Goal: Task Accomplishment & Management: Complete application form

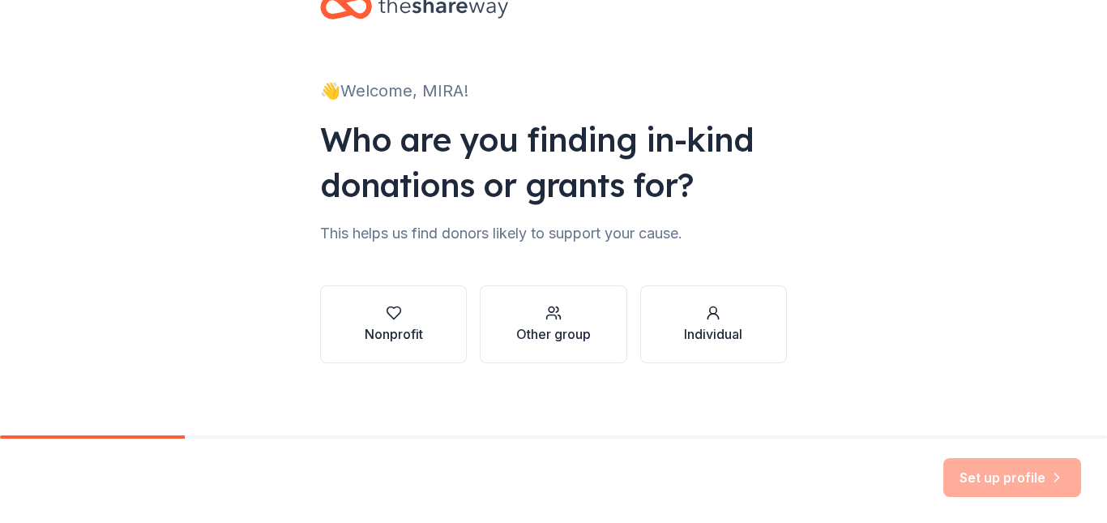
scroll to position [57, 0]
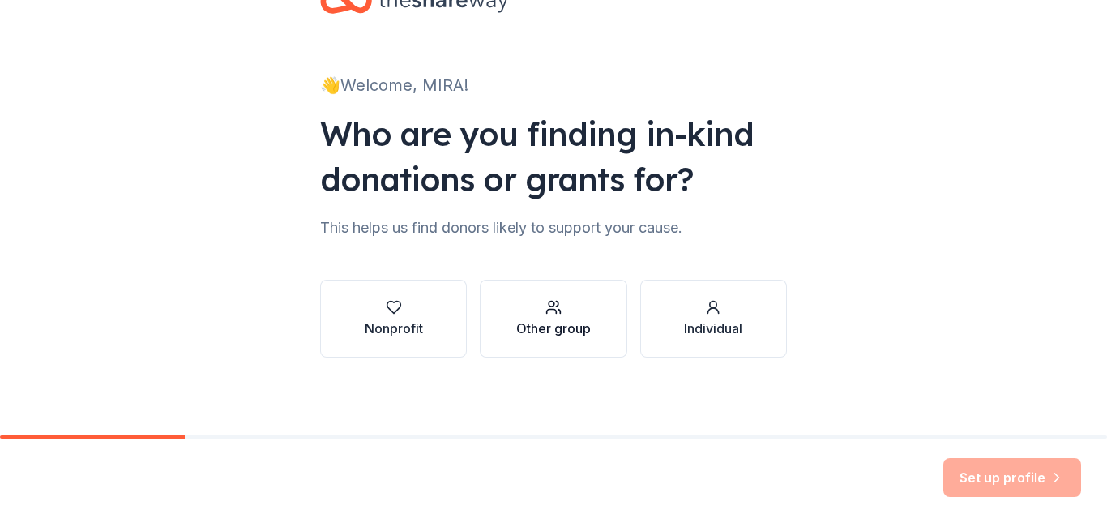
drag, startPoint x: 550, startPoint y: 319, endPoint x: 542, endPoint y: 323, distance: 9.1
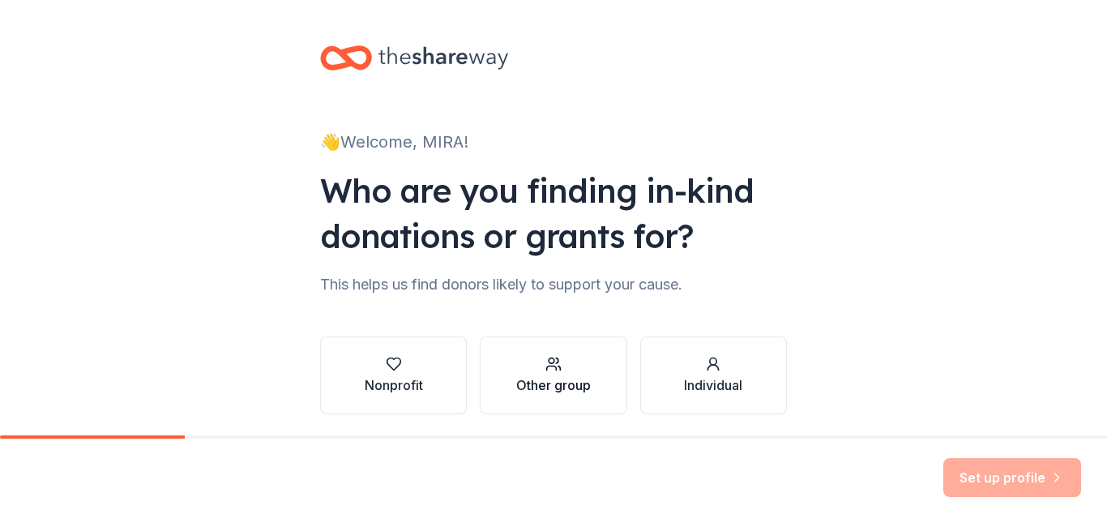
click at [548, 387] on div "Other group" at bounding box center [553, 384] width 75 height 19
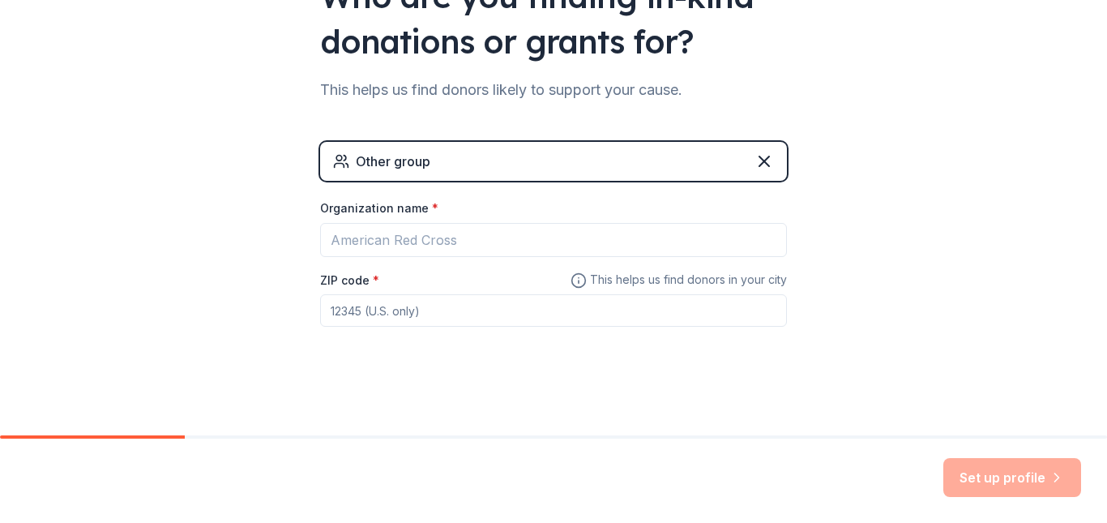
scroll to position [196, 0]
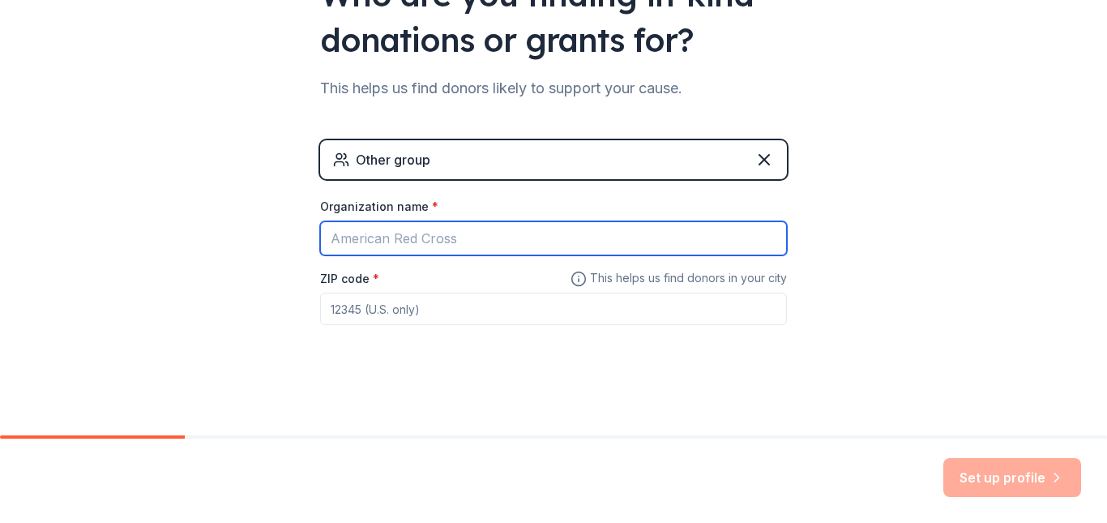
click at [449, 244] on input "Organization name *" at bounding box center [553, 238] width 467 height 34
click at [454, 239] on input "Organization name *" at bounding box center [553, 238] width 467 height 34
type input "Hunters Lane High School"
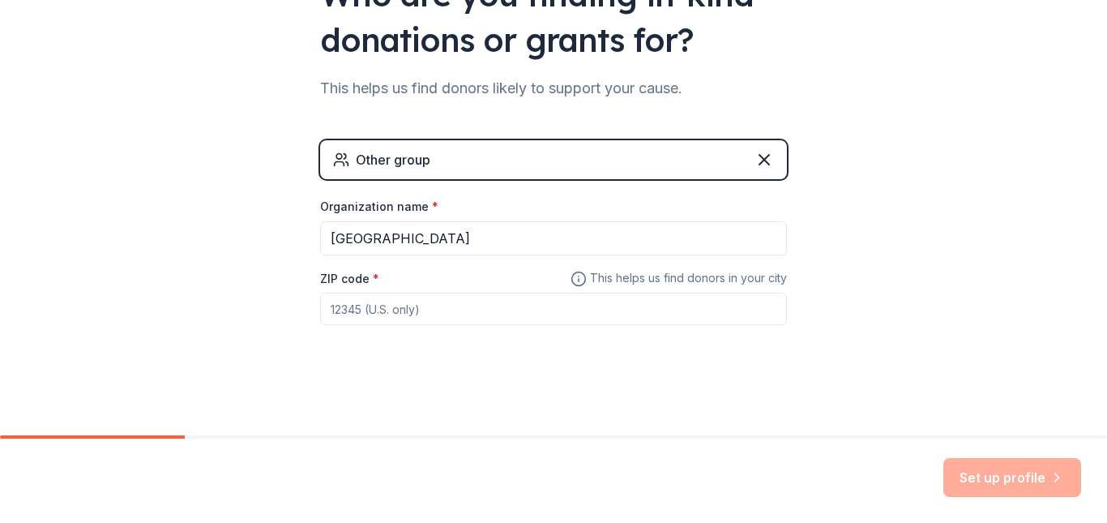
click at [422, 312] on input "ZIP code *" at bounding box center [553, 309] width 467 height 32
type input "37207"
click at [1003, 484] on button "Set up profile" at bounding box center [1012, 477] width 138 height 39
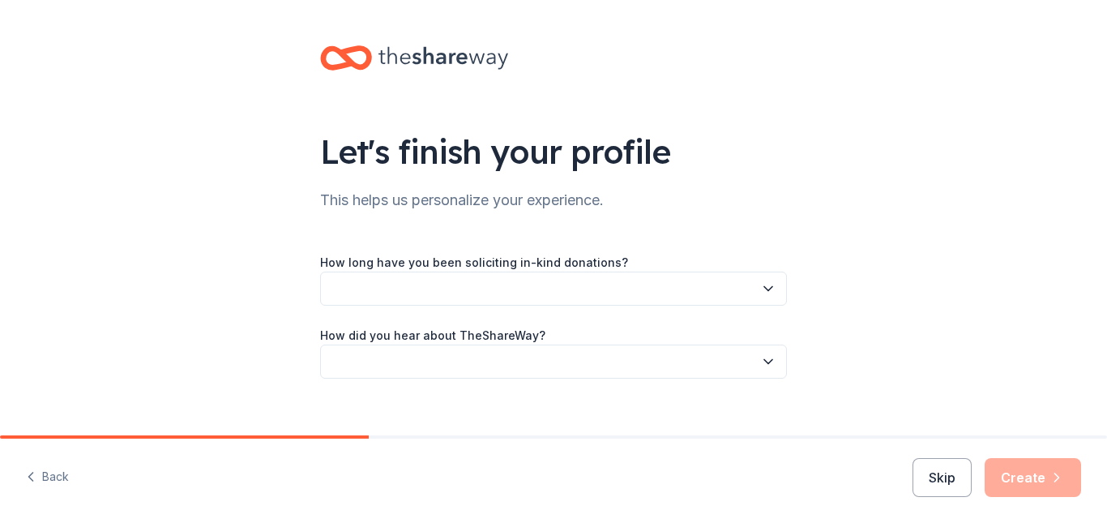
click at [443, 291] on button "button" at bounding box center [553, 289] width 467 height 34
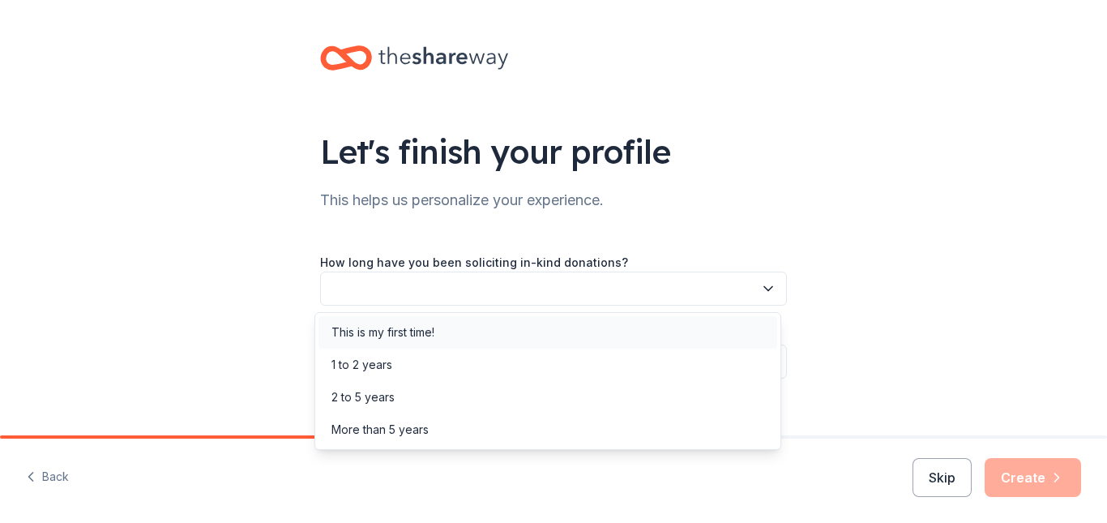
click at [421, 335] on div "This is my first time!" at bounding box center [383, 332] width 103 height 19
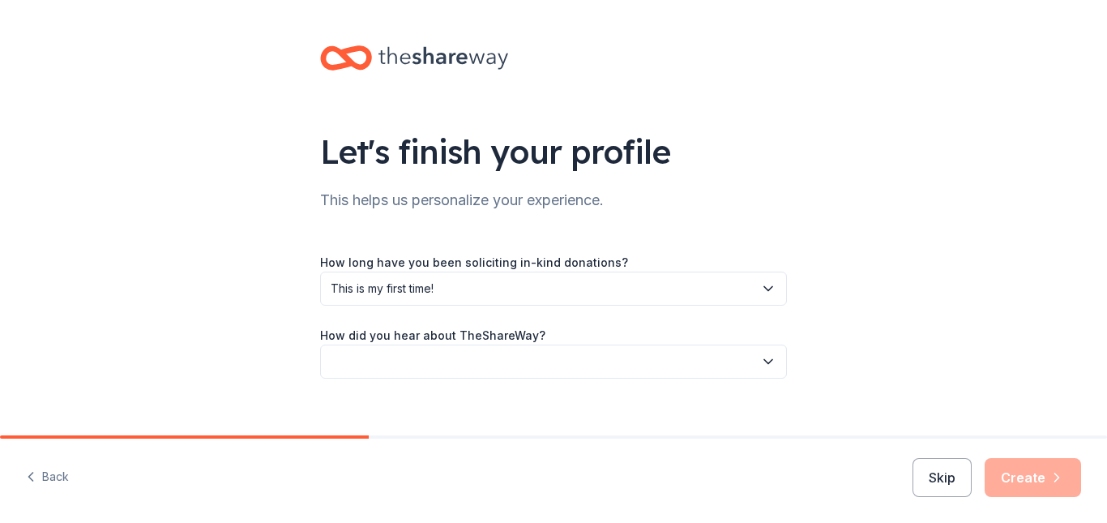
click at [468, 362] on button "button" at bounding box center [553, 361] width 467 height 34
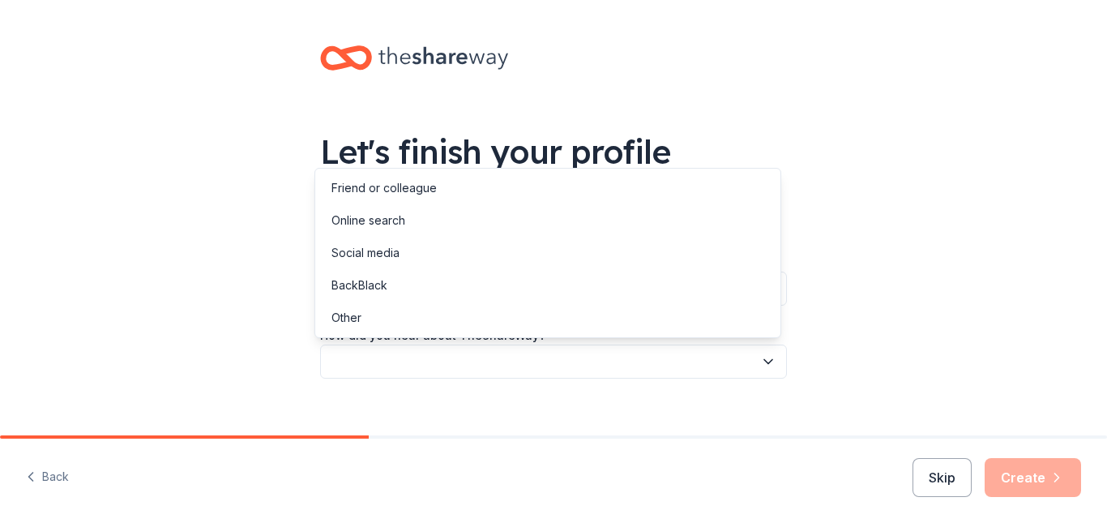
click at [247, 356] on div "Let's finish your profile This helps us personalize your experience. How long h…" at bounding box center [553, 228] width 1107 height 456
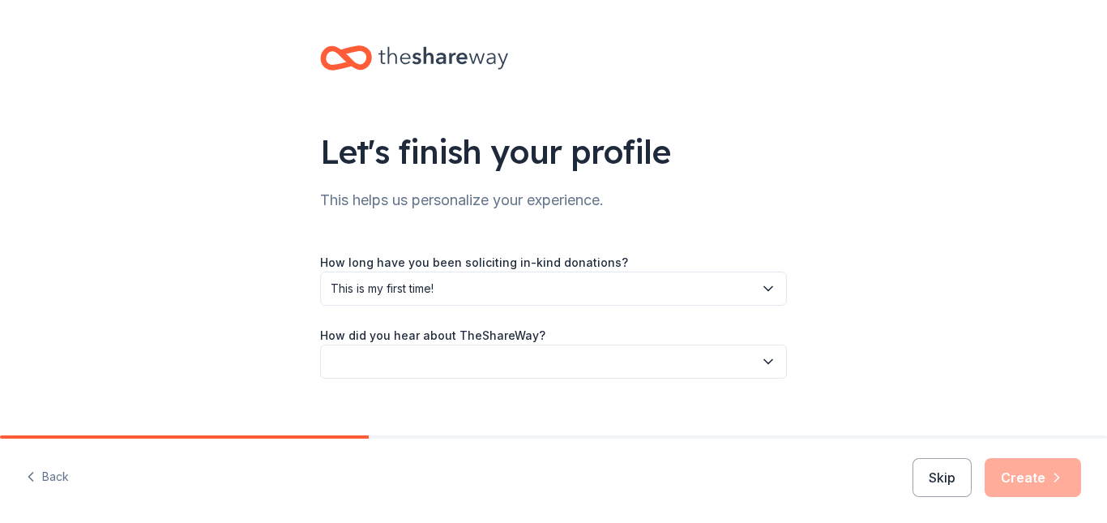
click at [374, 369] on button "button" at bounding box center [553, 361] width 467 height 34
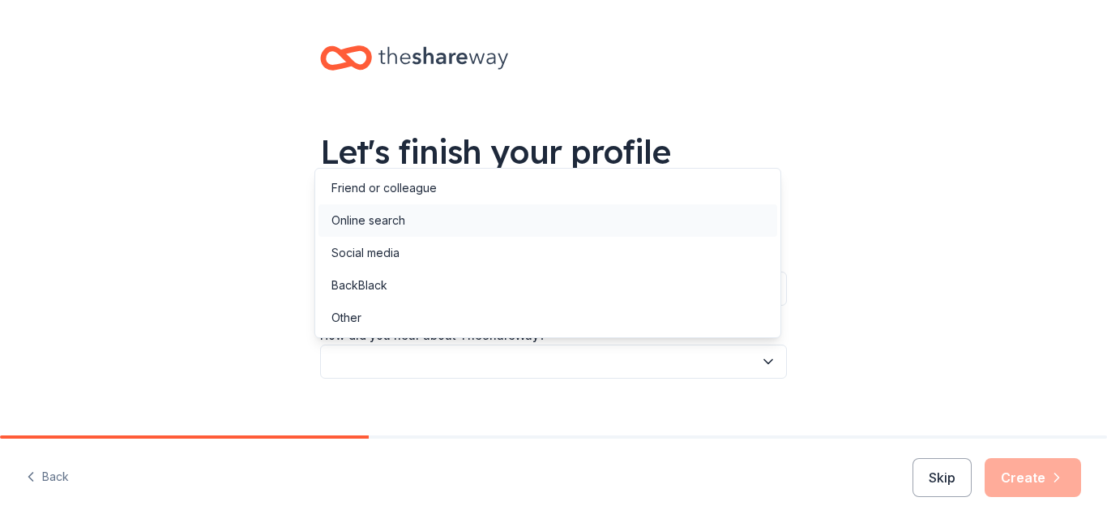
click at [364, 221] on div "Online search" at bounding box center [369, 220] width 74 height 19
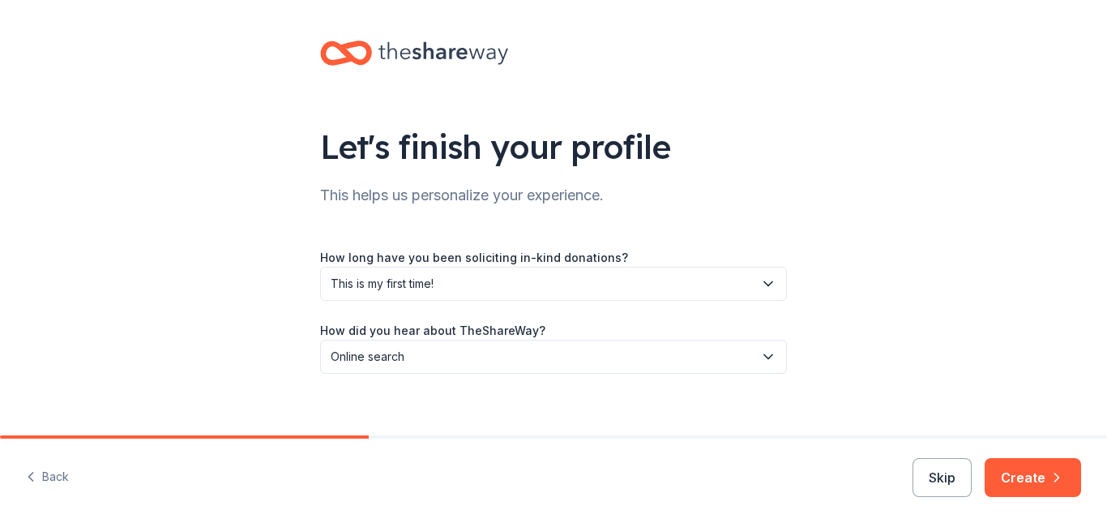
scroll to position [21, 0]
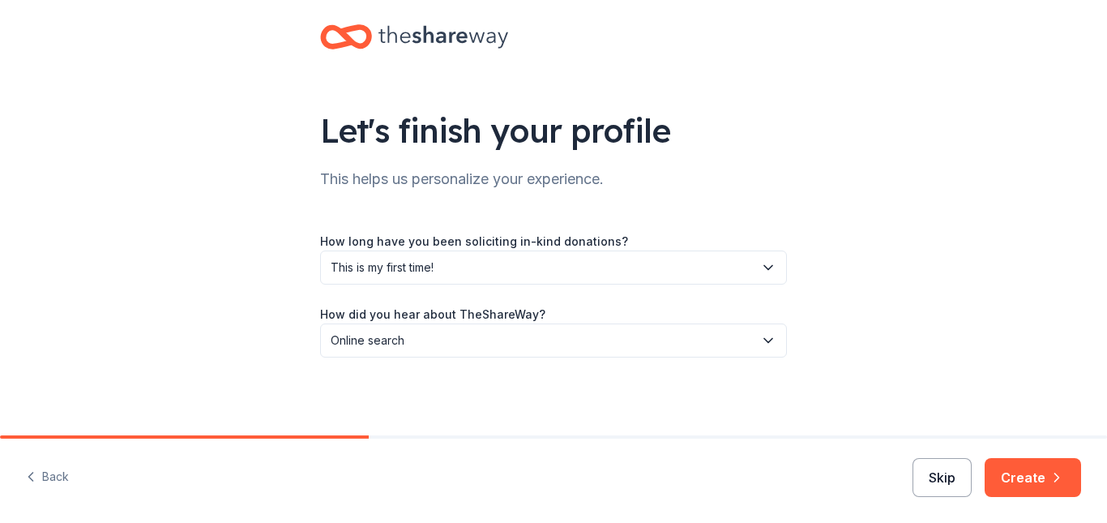
click at [946, 479] on button "Skip" at bounding box center [942, 477] width 59 height 39
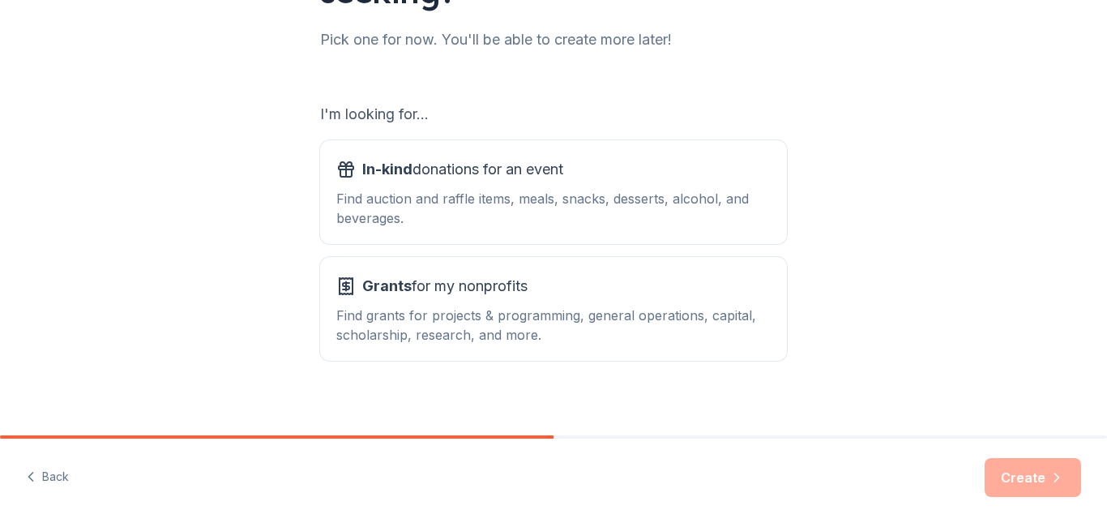
scroll to position [211, 0]
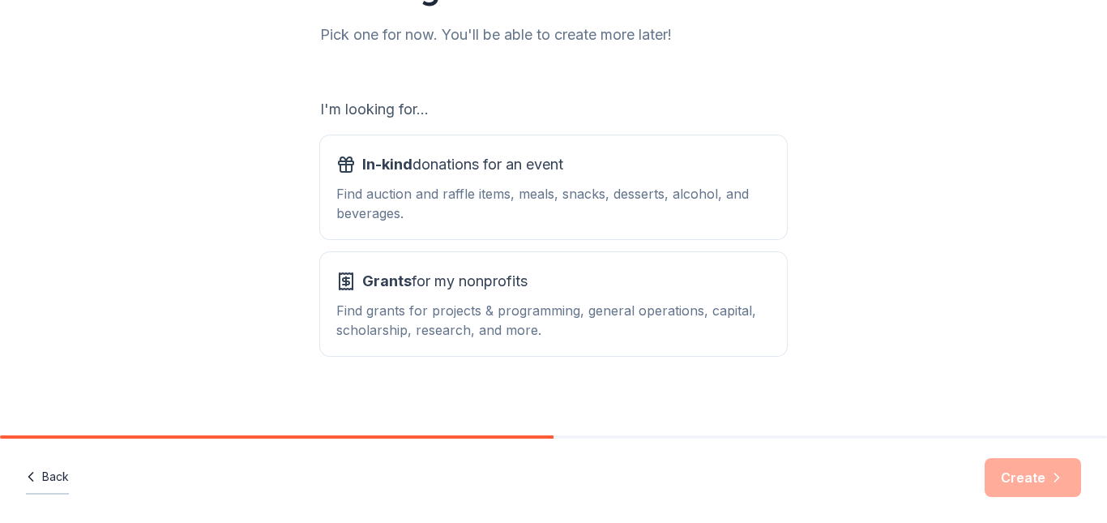
click at [39, 480] on button "Back" at bounding box center [47, 477] width 43 height 34
click at [35, 473] on icon "button" at bounding box center [31, 476] width 16 height 16
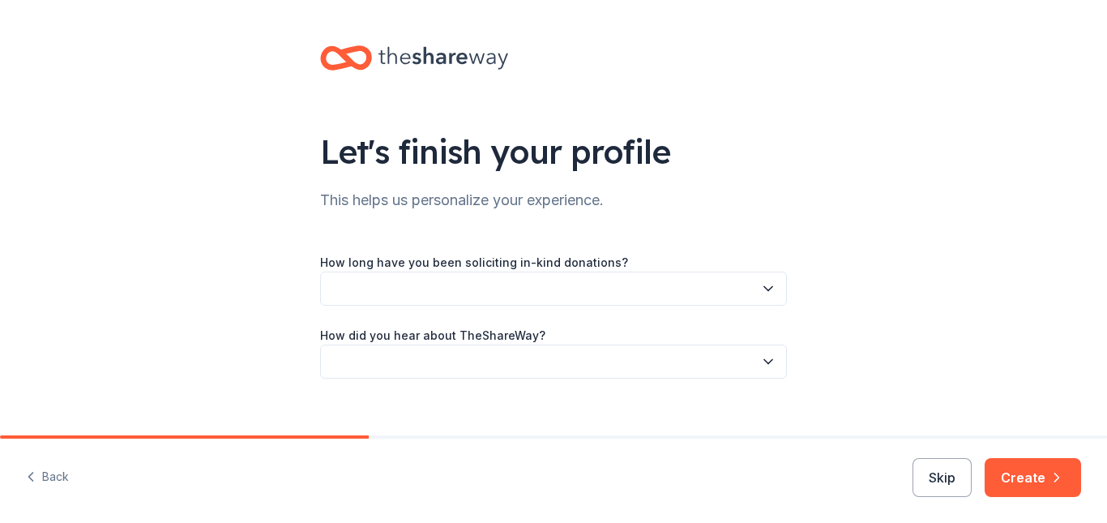
scroll to position [21, 0]
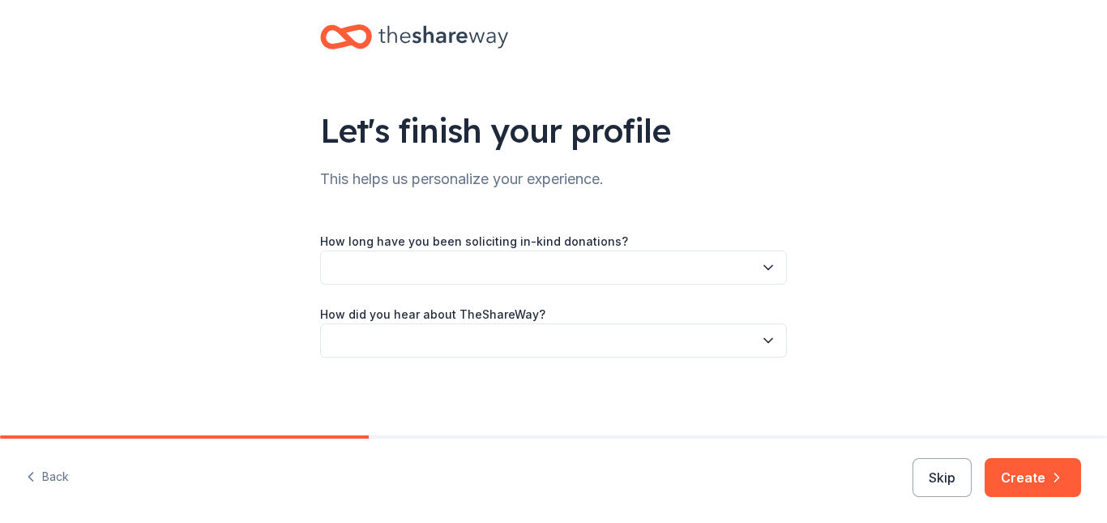
click at [430, 270] on button "button" at bounding box center [553, 267] width 467 height 34
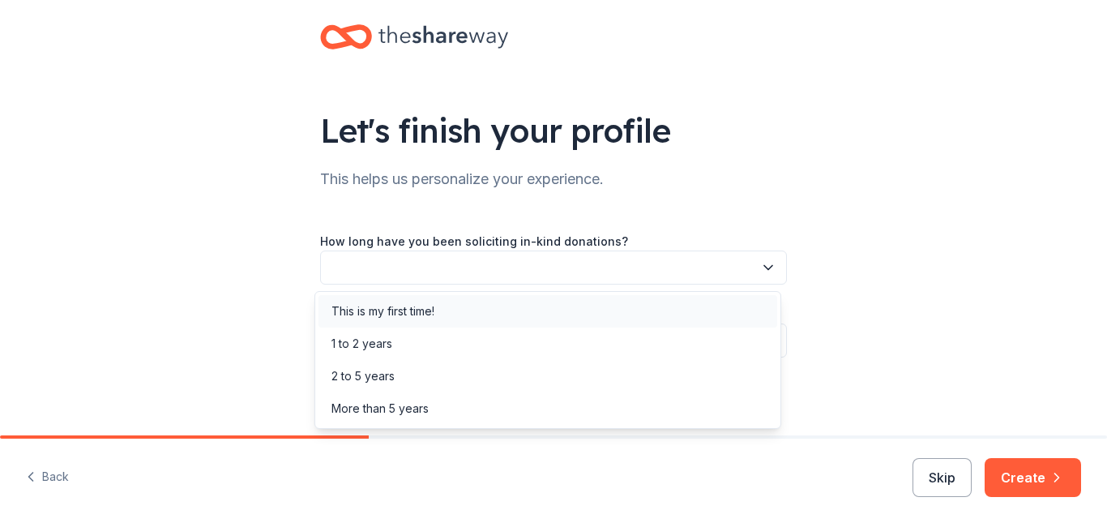
click at [363, 312] on div "This is my first time!" at bounding box center [383, 311] width 103 height 19
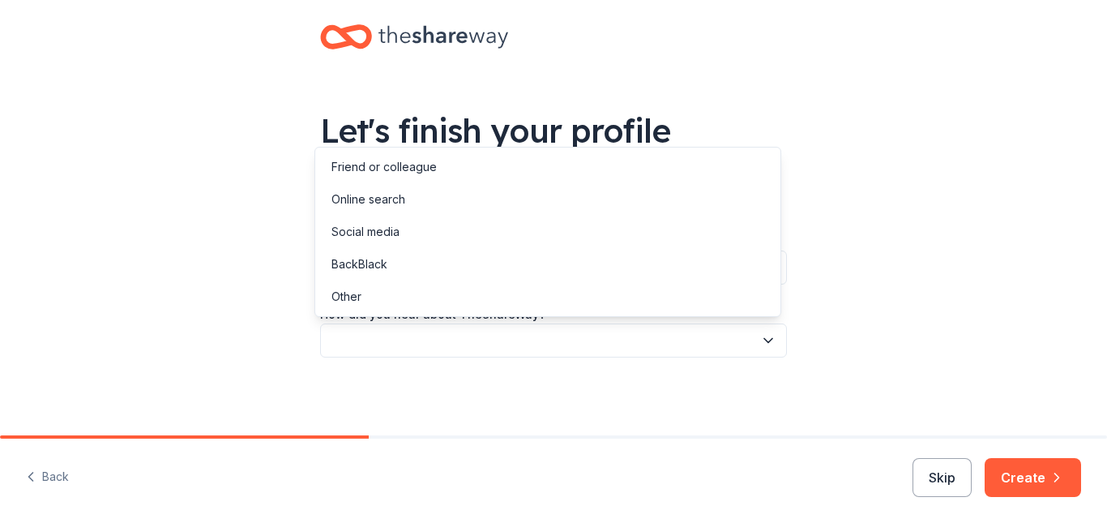
click at [361, 332] on button "button" at bounding box center [553, 340] width 467 height 34
click at [351, 199] on div "Online search" at bounding box center [369, 199] width 74 height 19
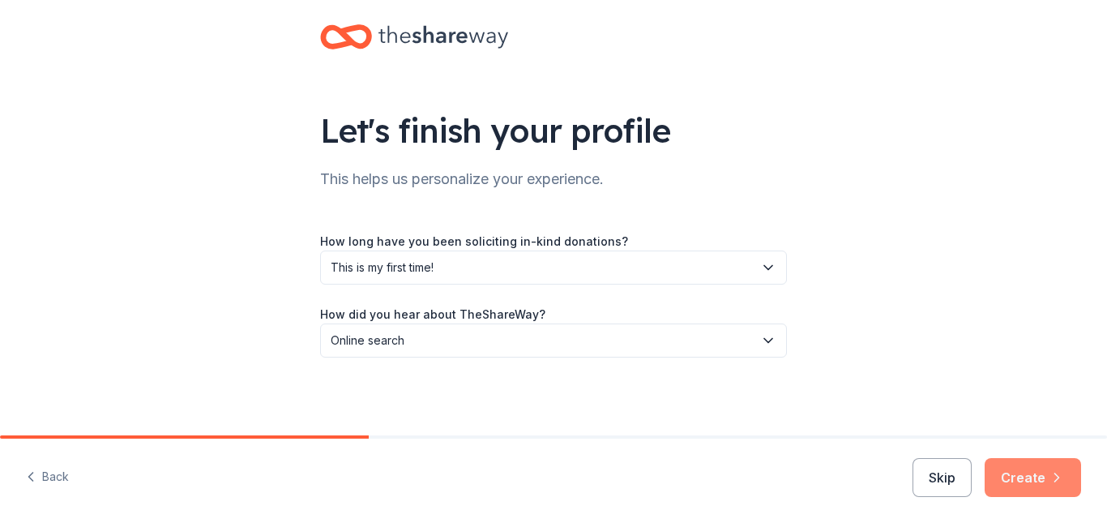
click at [1029, 479] on button "Create" at bounding box center [1033, 477] width 96 height 39
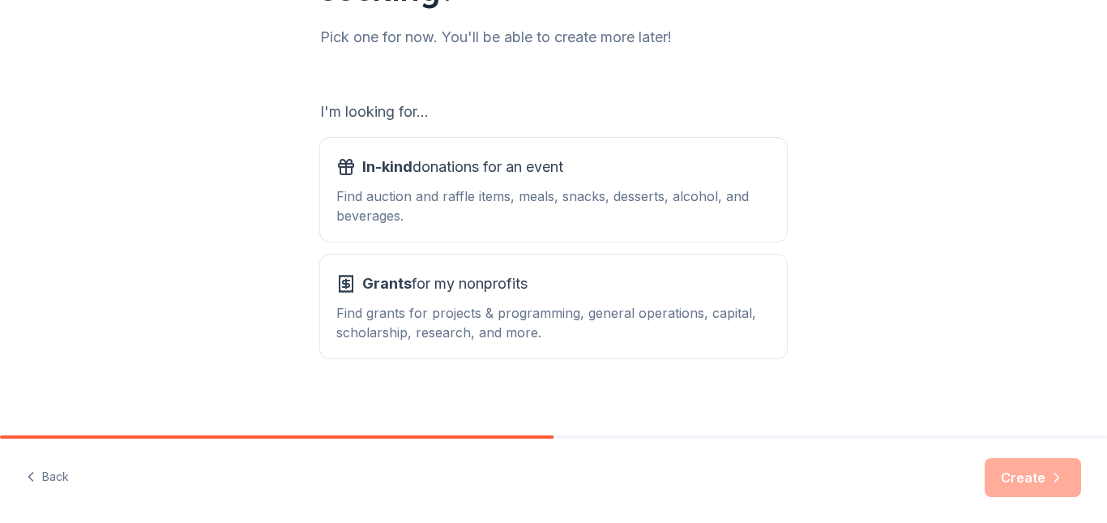
scroll to position [214, 0]
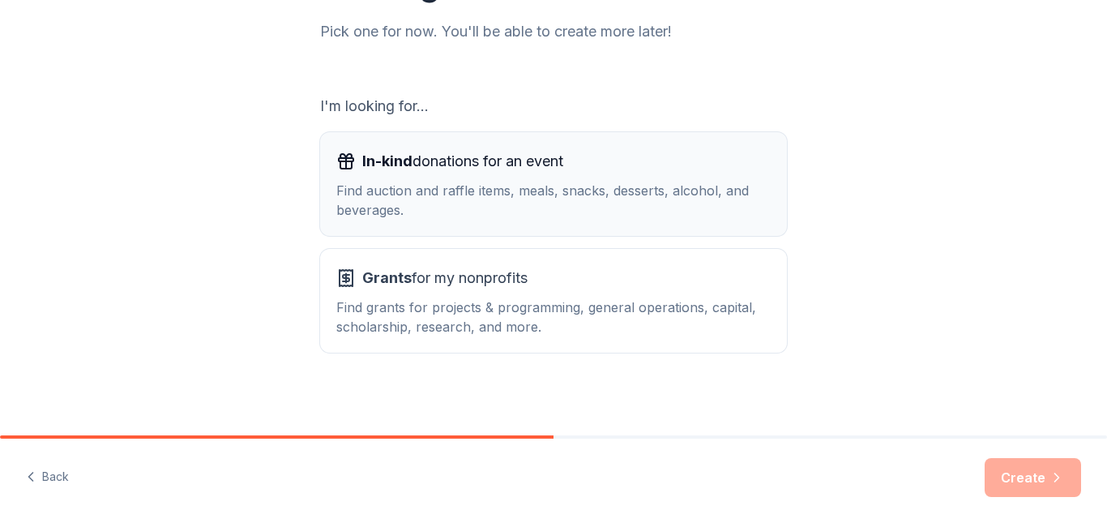
click at [479, 166] on span "In-kind donations for an event" at bounding box center [462, 161] width 201 height 26
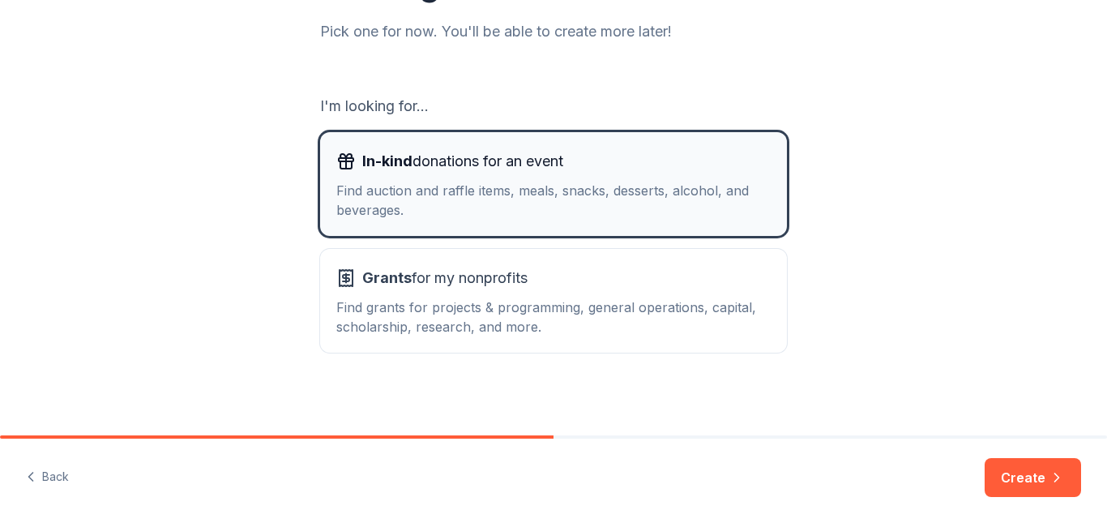
click at [479, 166] on span "In-kind donations for an event" at bounding box center [462, 161] width 201 height 26
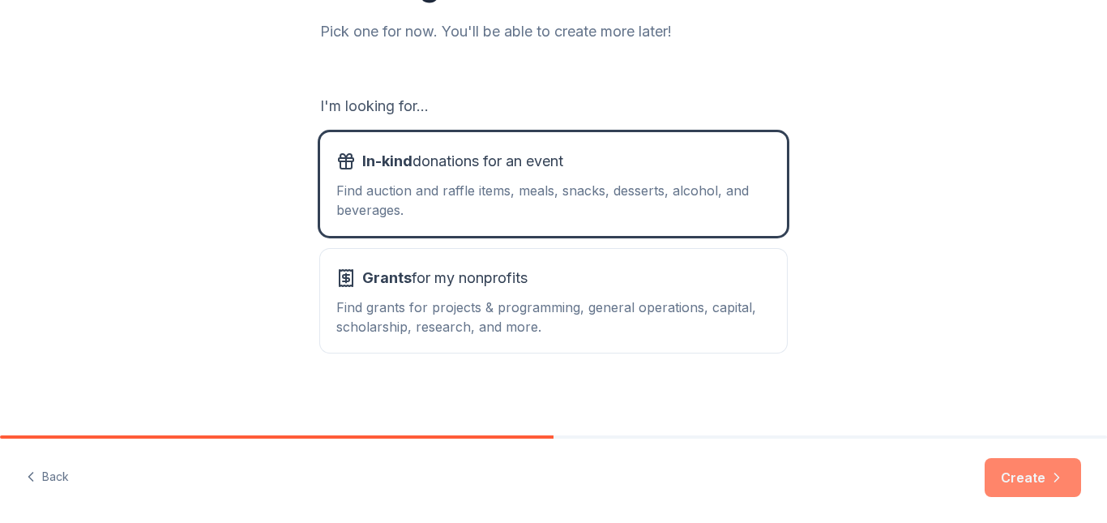
click at [1021, 472] on button "Create" at bounding box center [1033, 477] width 96 height 39
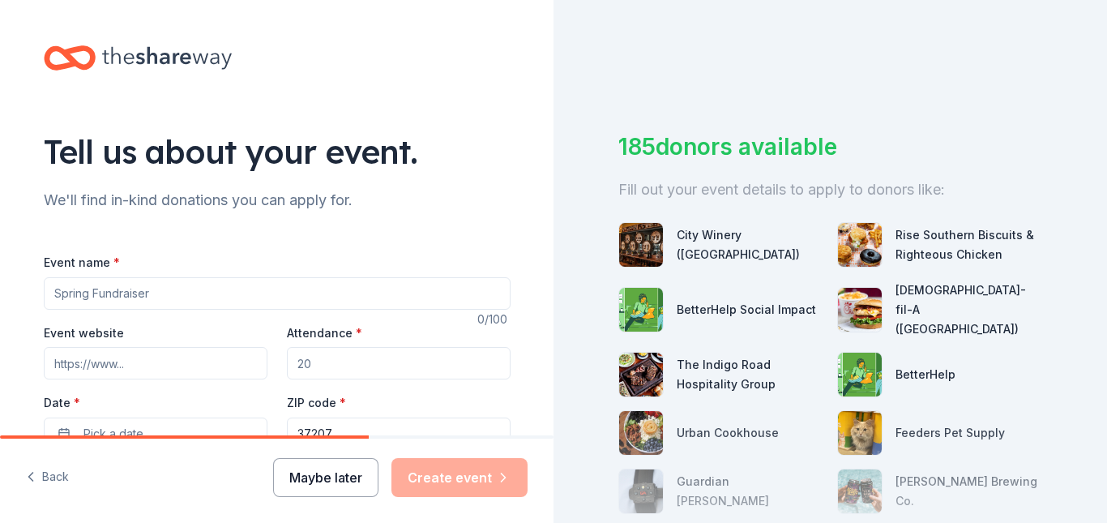
click at [332, 485] on button "Maybe later" at bounding box center [325, 477] width 105 height 39
click at [49, 473] on button "Back" at bounding box center [47, 477] width 43 height 34
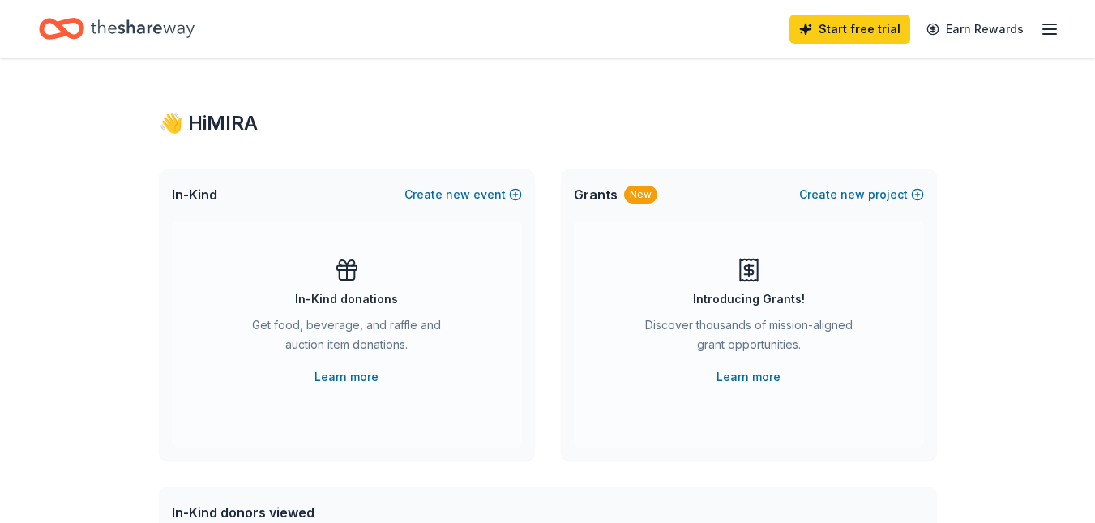
click at [638, 195] on div "New" at bounding box center [640, 195] width 33 height 18
click at [828, 193] on button "Create new project" at bounding box center [861, 194] width 125 height 19
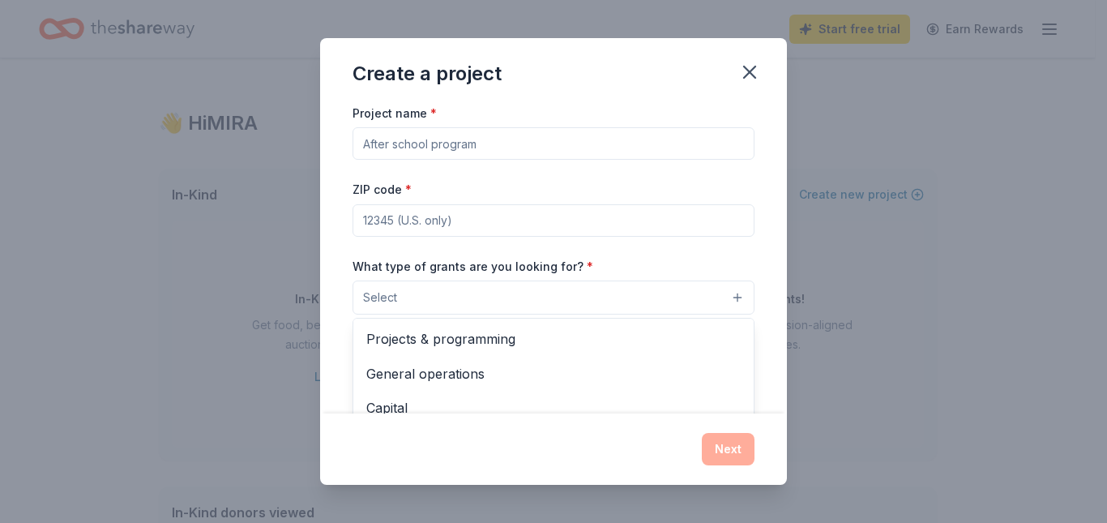
click at [584, 305] on button "Select" at bounding box center [554, 297] width 402 height 34
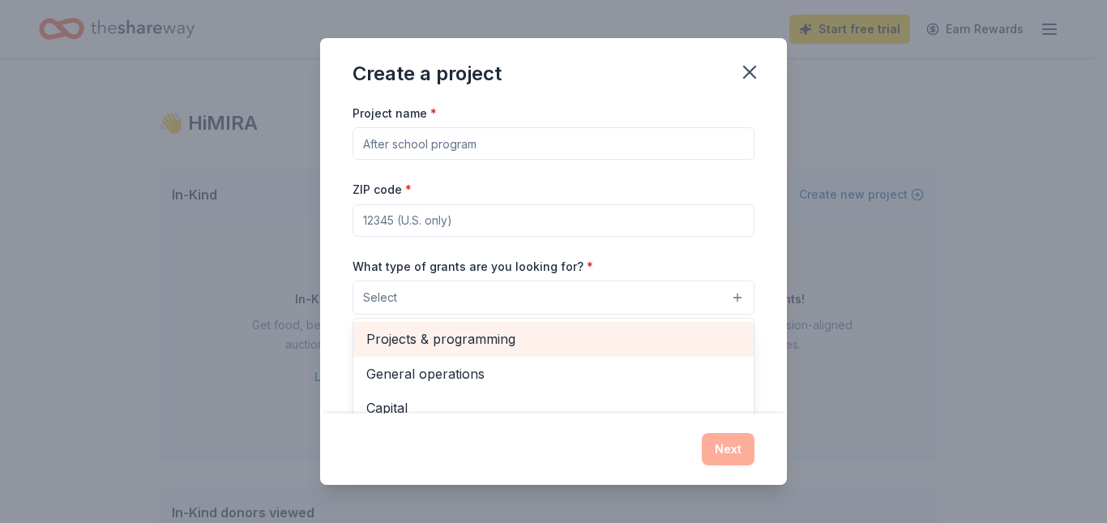
click at [509, 345] on span "Projects & programming" at bounding box center [553, 338] width 374 height 21
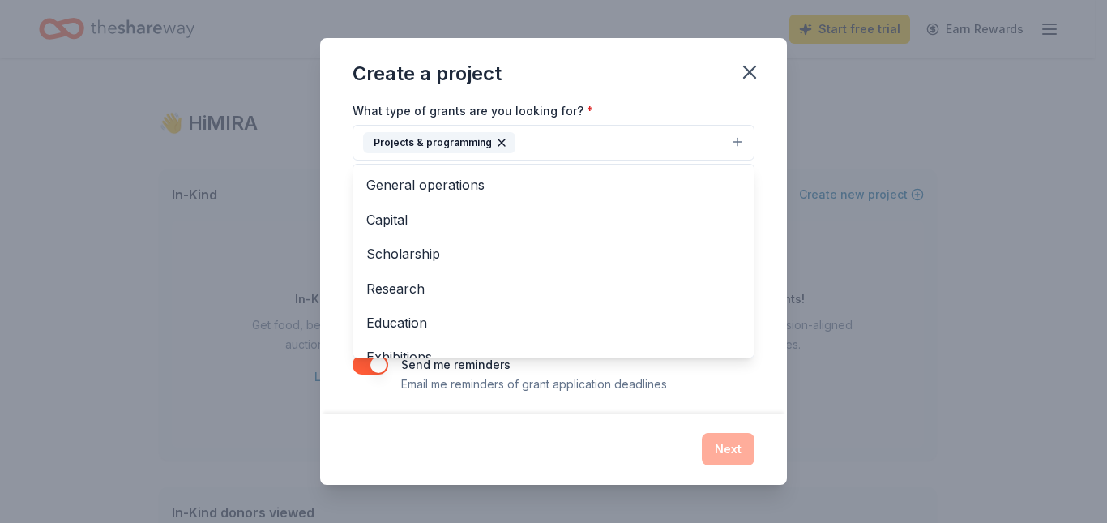
scroll to position [161, 0]
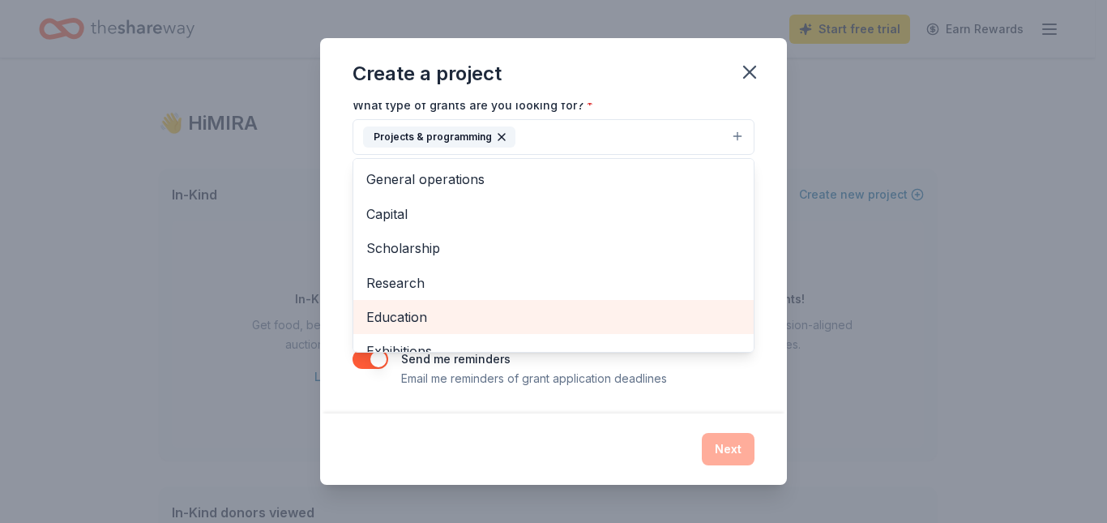
click at [395, 314] on span "Education" at bounding box center [553, 316] width 374 height 21
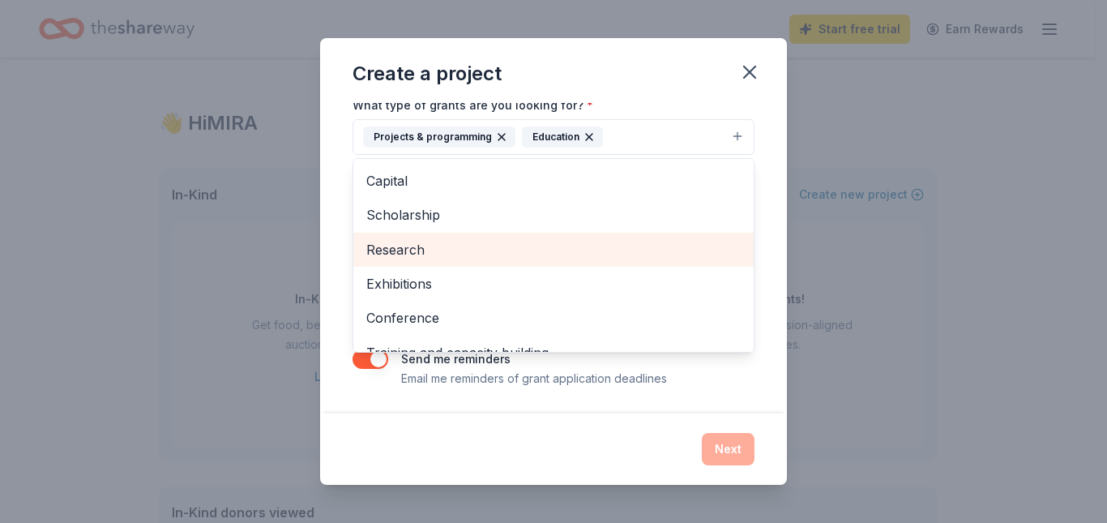
scroll to position [40, 0]
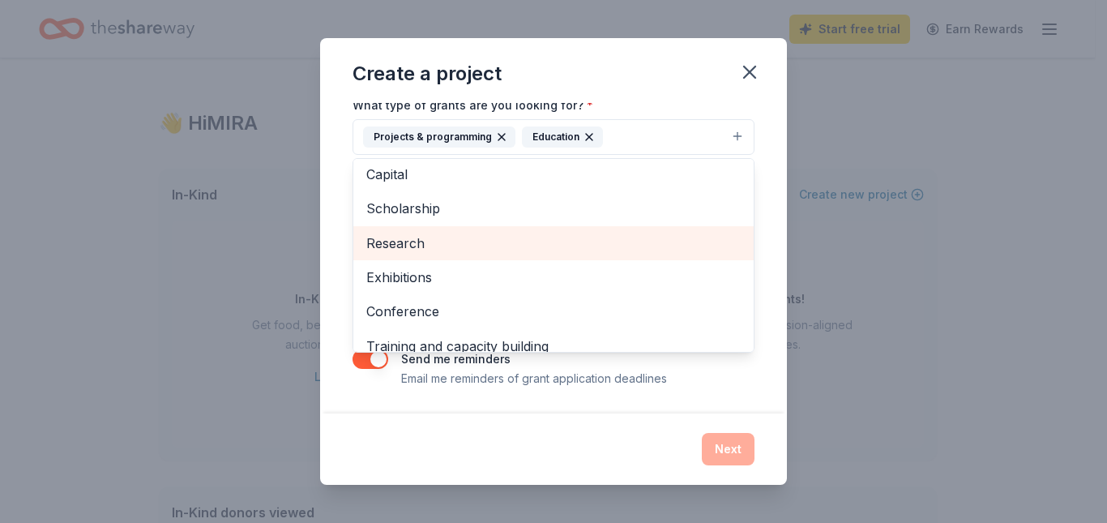
click at [443, 255] on div "Research" at bounding box center [553, 243] width 400 height 34
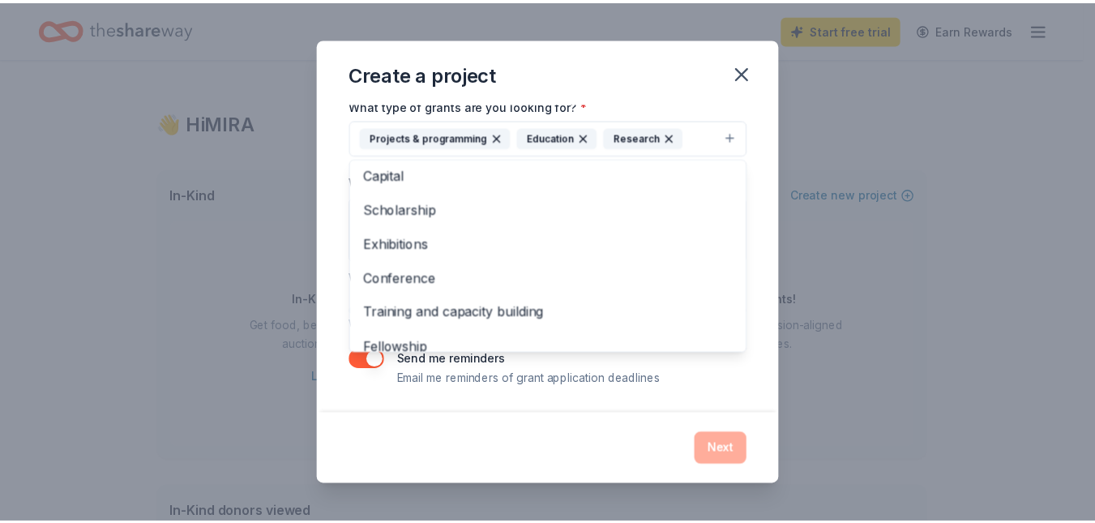
scroll to position [0, 0]
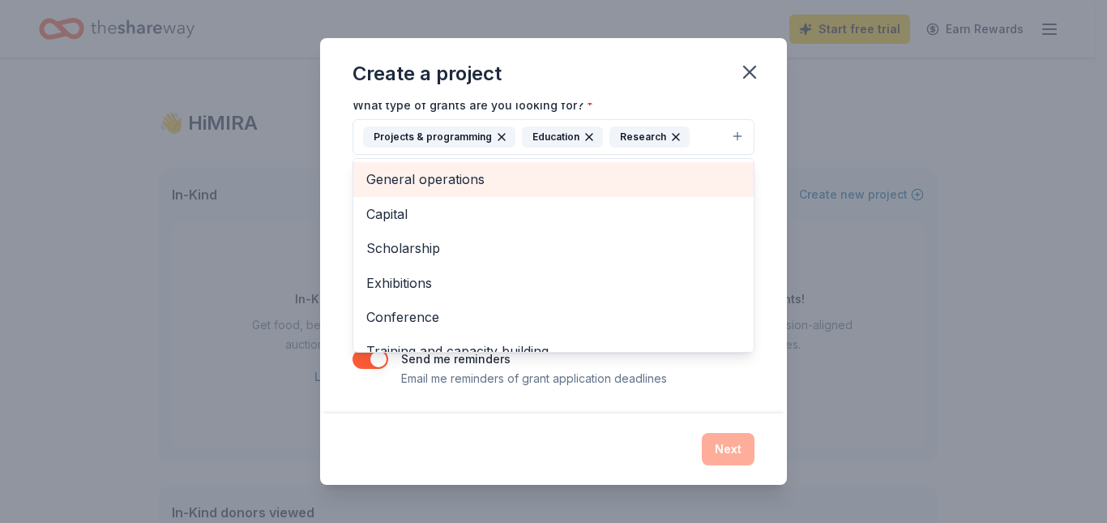
click at [426, 178] on span "General operations" at bounding box center [553, 179] width 374 height 21
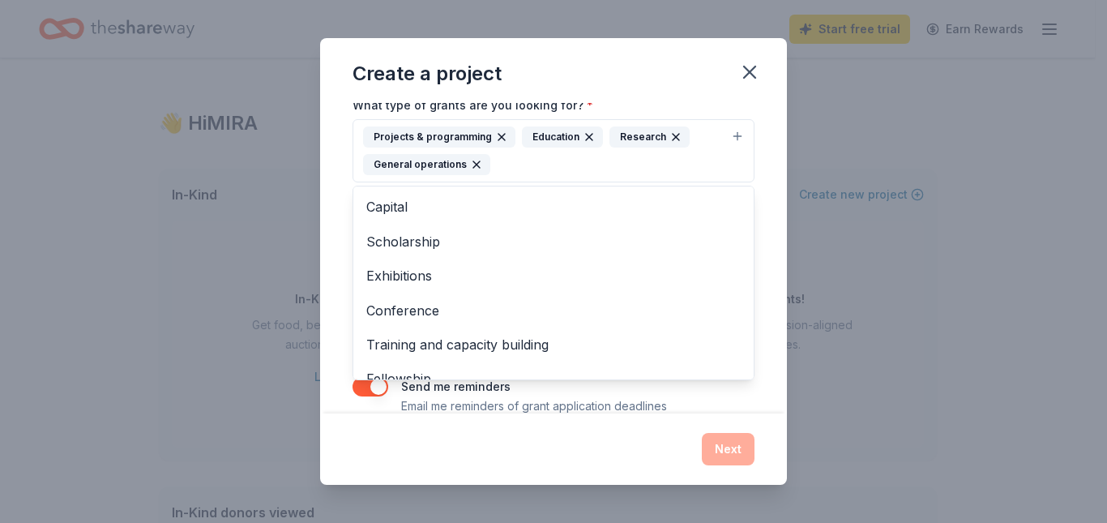
click at [748, 62] on div "Create a project Project name * ZIP code * What type of grants are you looking …" at bounding box center [553, 261] width 467 height 447
